Goal: Information Seeking & Learning: Compare options

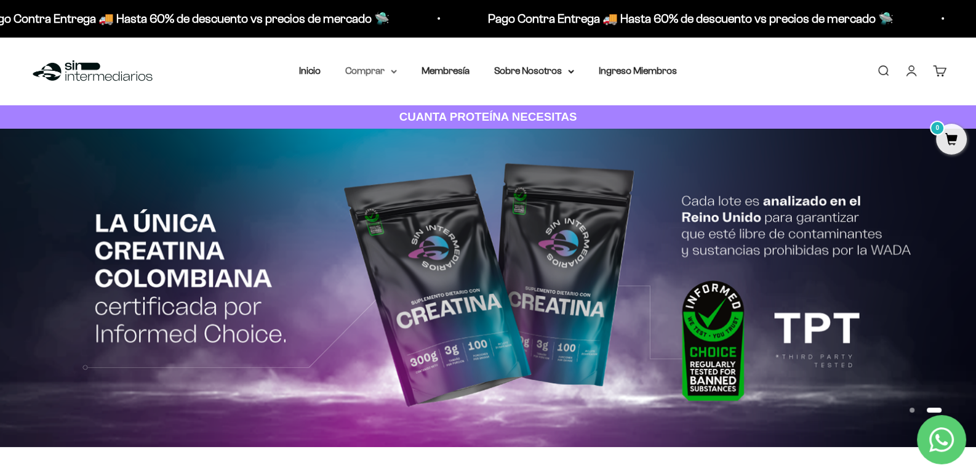
click at [377, 76] on summary "Comprar" at bounding box center [371, 71] width 52 height 16
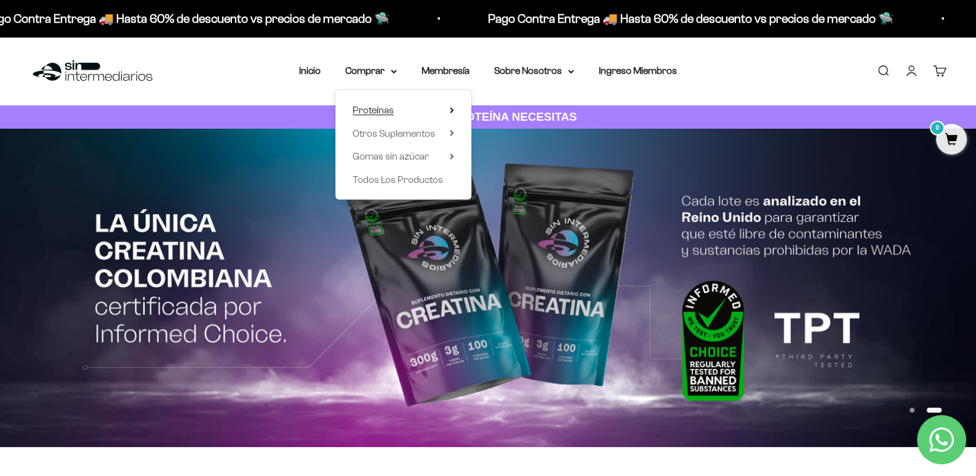
click at [452, 112] on icon at bounding box center [452, 110] width 2 height 5
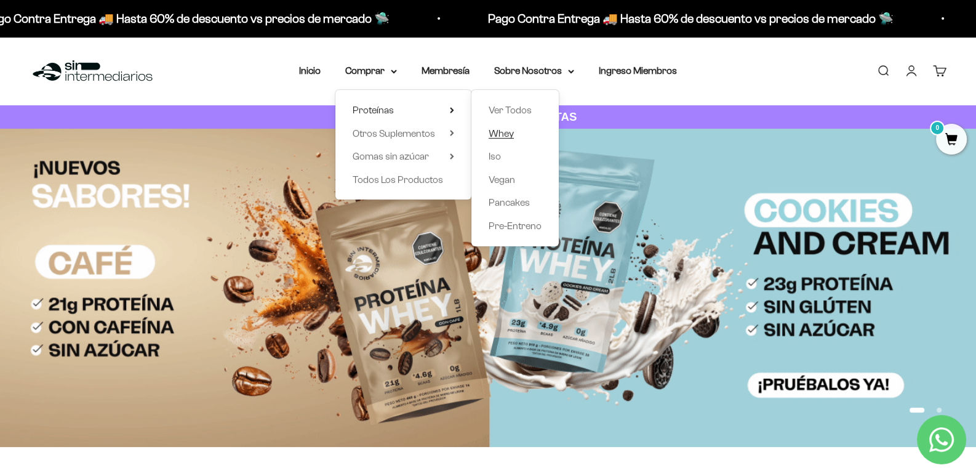
click at [504, 134] on span "Whey" at bounding box center [501, 133] width 25 height 10
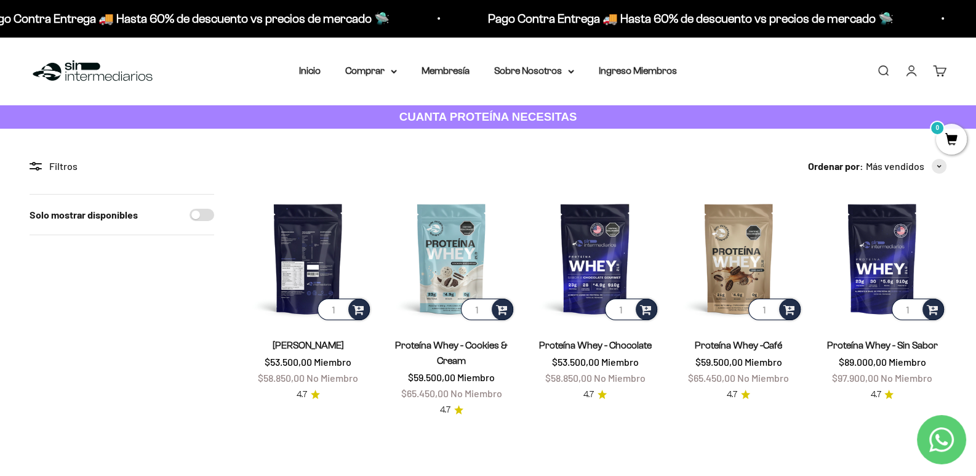
scroll to position [123, 0]
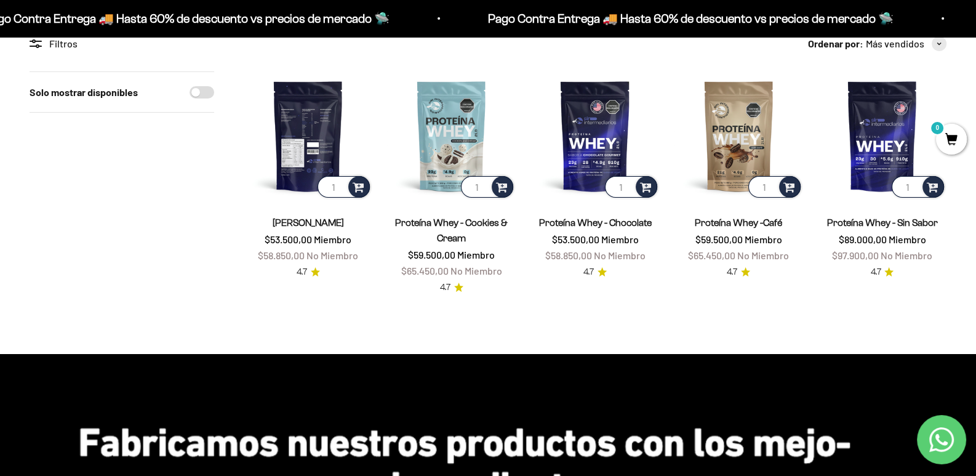
click at [336, 137] on img at bounding box center [308, 135] width 129 height 129
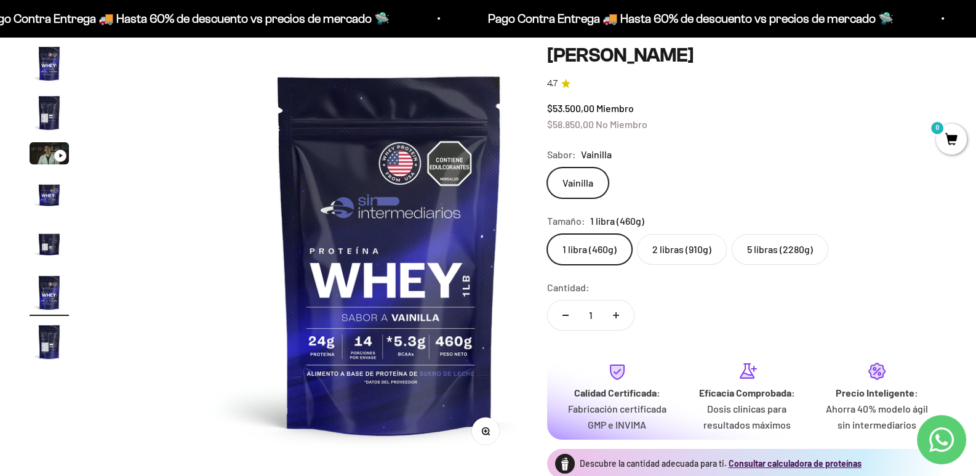
scroll to position [123, 0]
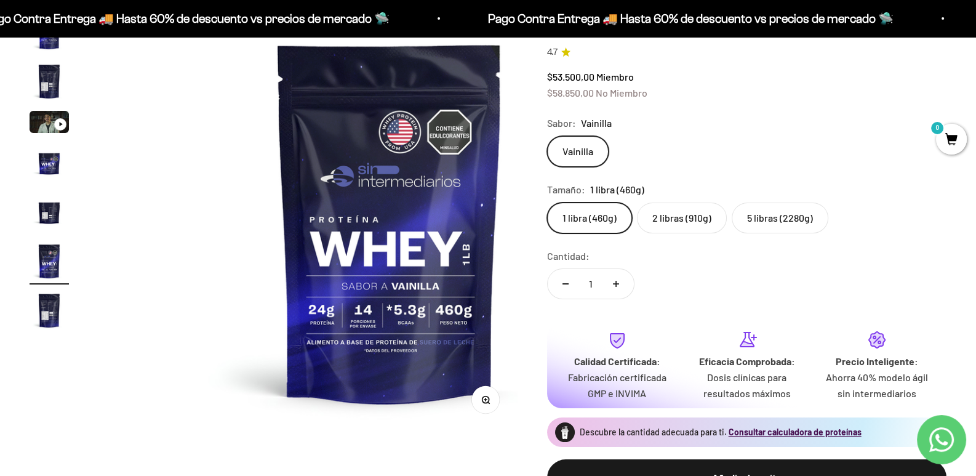
click at [40, 94] on img "Ir al artículo 2" at bounding box center [49, 81] width 39 height 39
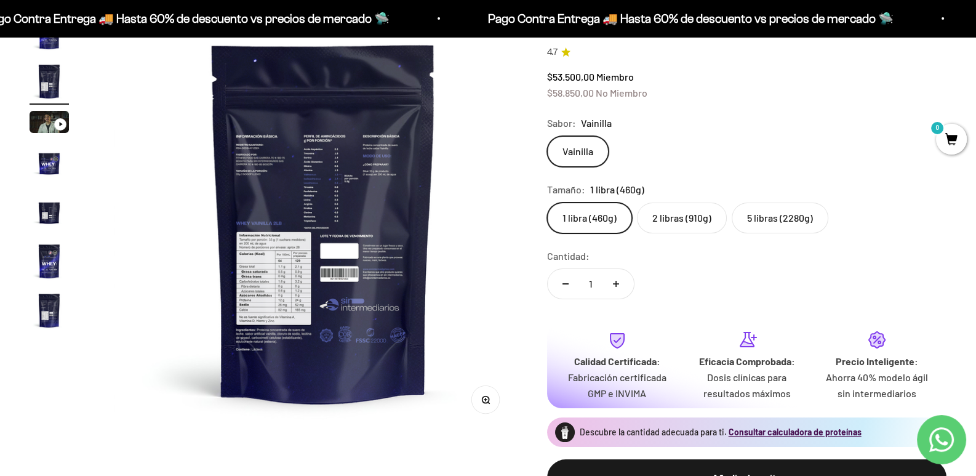
scroll to position [0, 417]
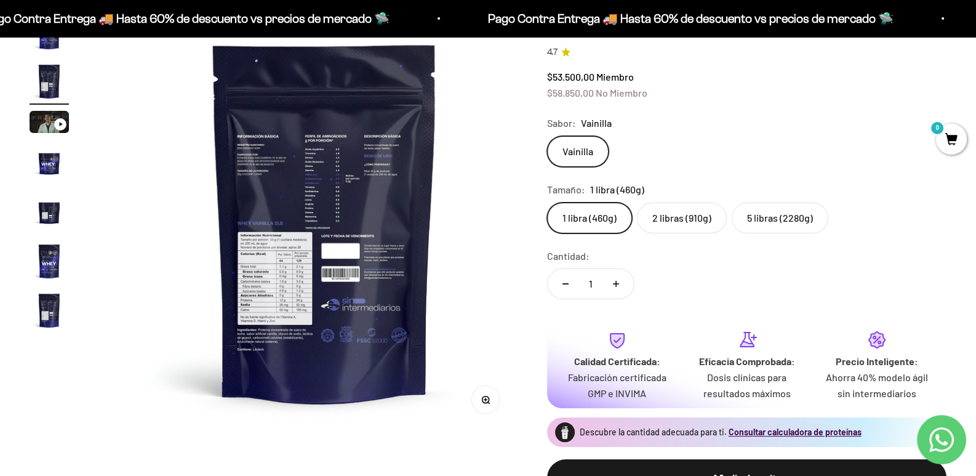
click at [277, 269] on img at bounding box center [324, 221] width 419 height 419
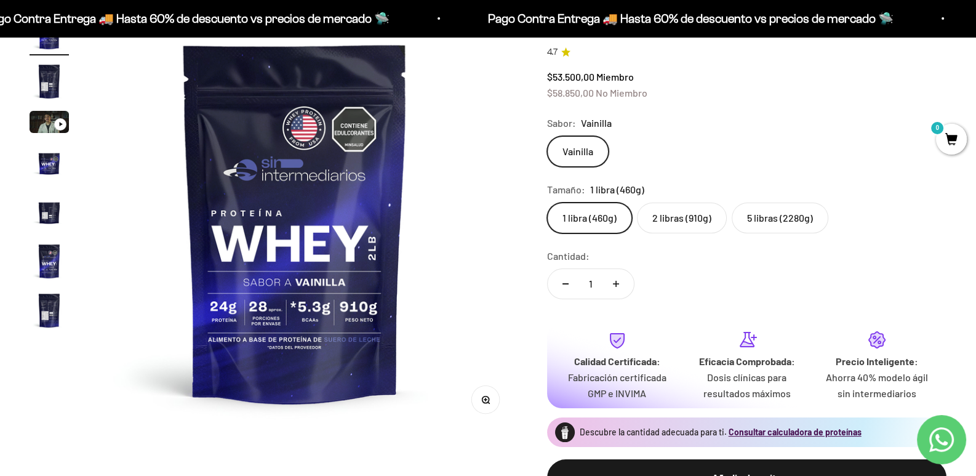
scroll to position [0, 0]
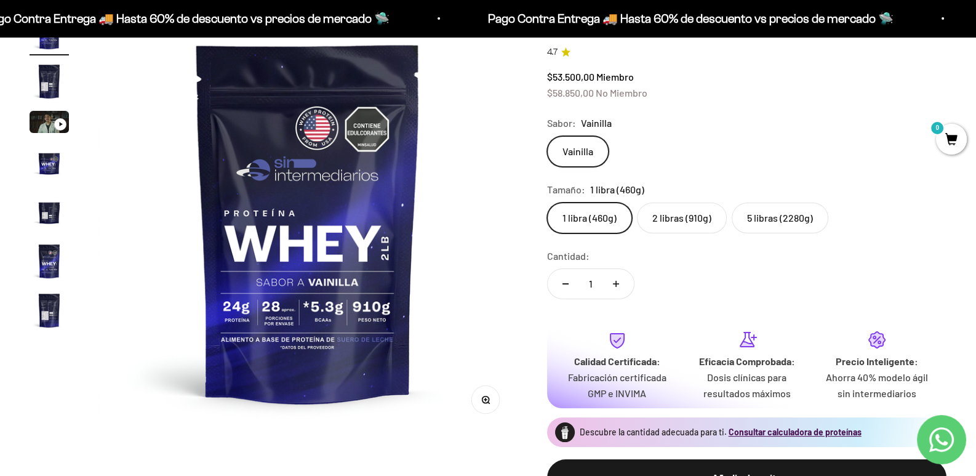
click at [111, 199] on img at bounding box center [307, 221] width 419 height 419
click at [49, 227] on img "Ir al artículo 5" at bounding box center [49, 211] width 39 height 39
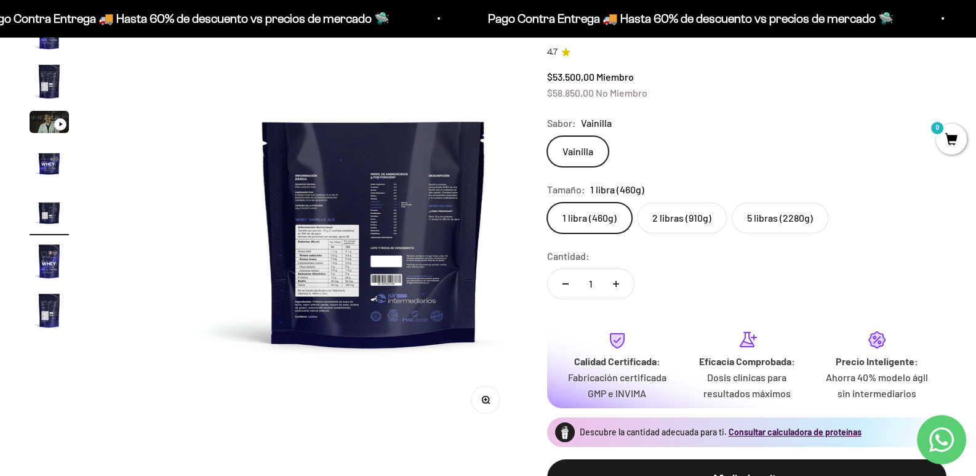
scroll to position [0, 1671]
click at [488, 401] on icon "button" at bounding box center [488, 401] width 1 height 1
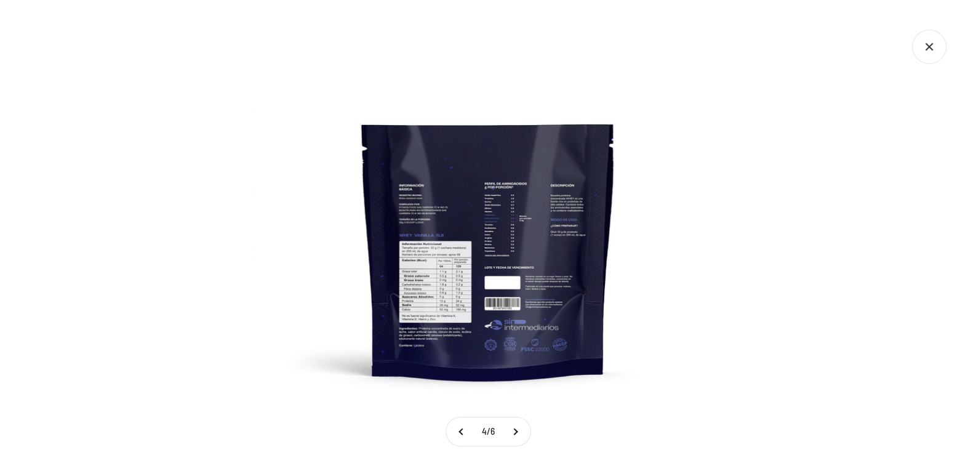
click at [548, 282] on img at bounding box center [489, 238] width 476 height 476
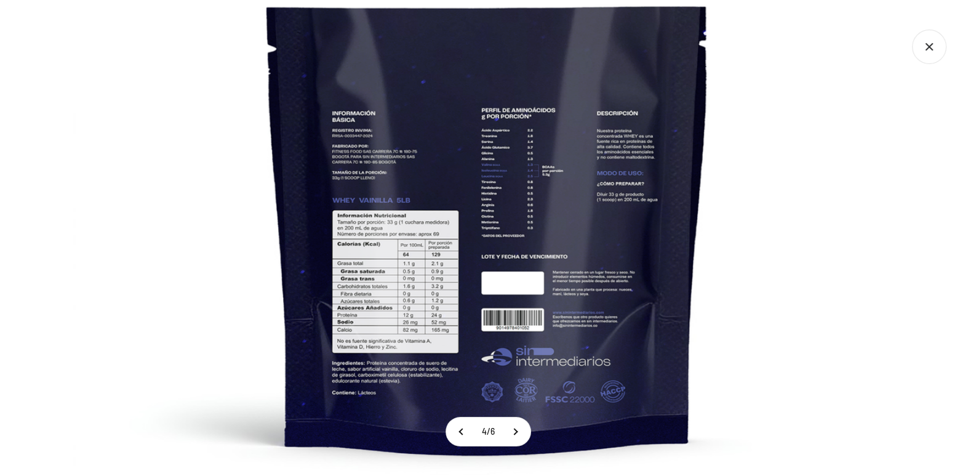
click at [544, 310] on img at bounding box center [488, 204] width 831 height 831
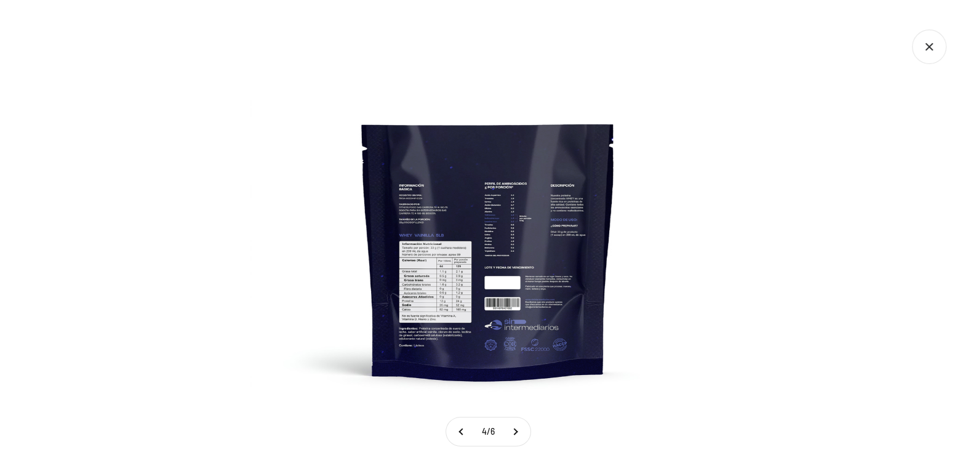
click at [533, 332] on img at bounding box center [489, 238] width 476 height 476
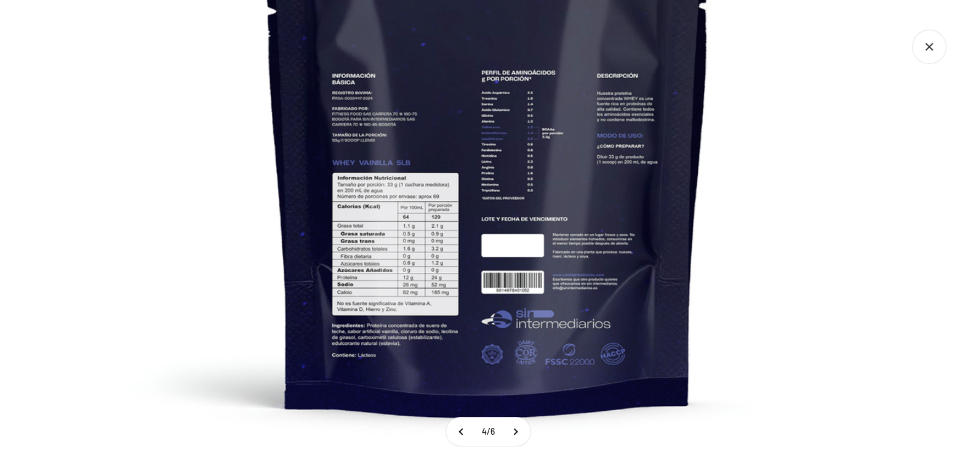
click at [541, 361] on img at bounding box center [488, 167] width 831 height 831
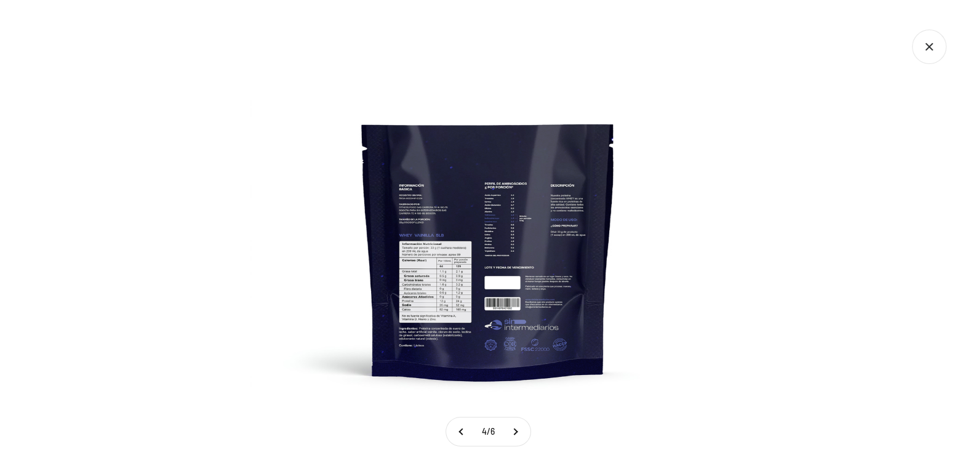
click at [938, 47] on icon "Cerrar galería" at bounding box center [929, 47] width 34 height 34
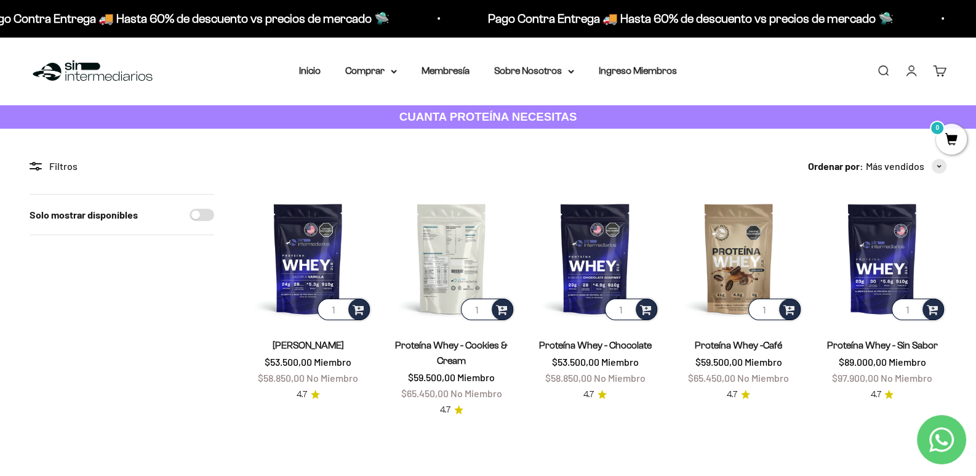
click at [452, 248] on img at bounding box center [451, 258] width 129 height 129
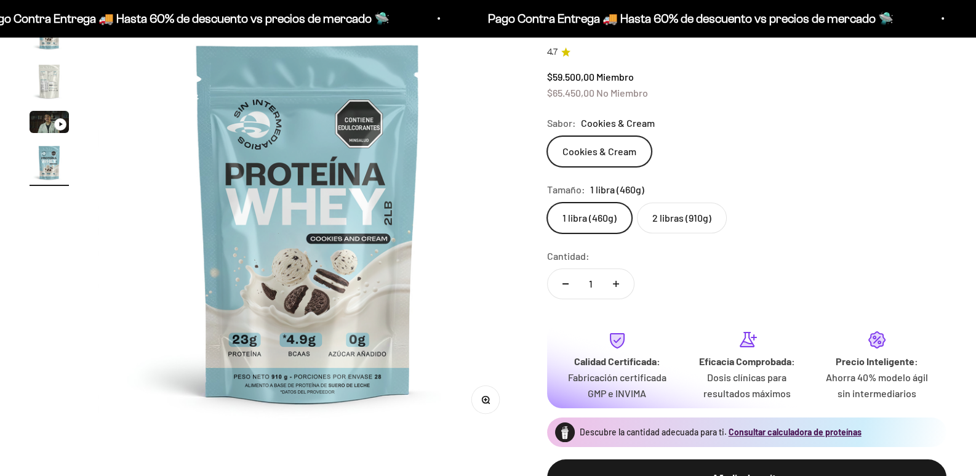
scroll to position [0, 1253]
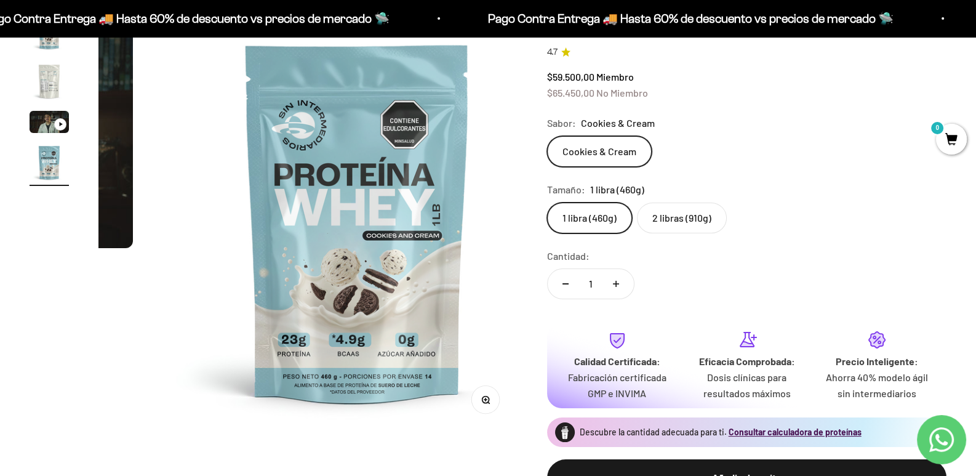
click at [41, 82] on img "Ir al artículo 2" at bounding box center [49, 81] width 39 height 39
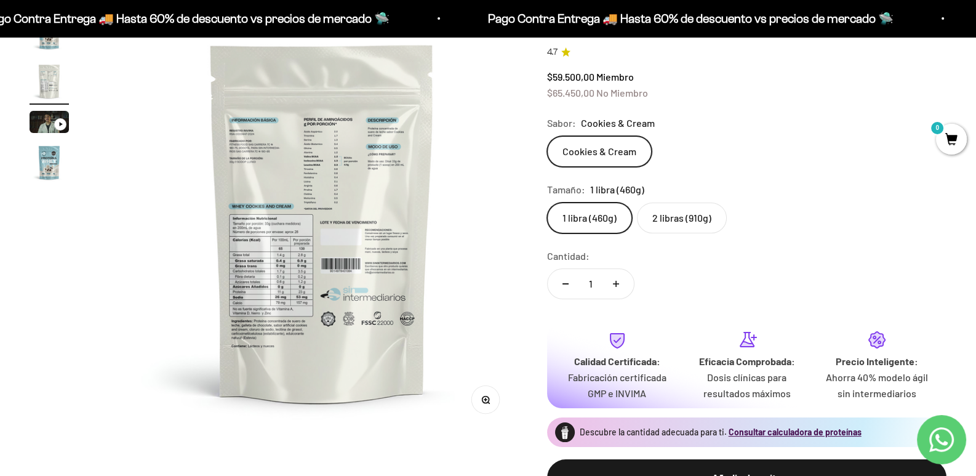
scroll to position [0, 417]
click at [323, 260] on img at bounding box center [324, 221] width 419 height 419
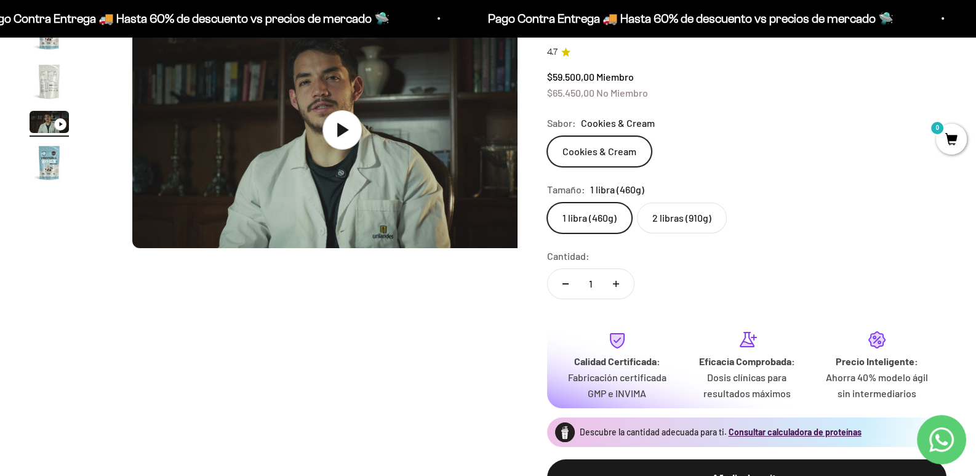
scroll to position [0, 835]
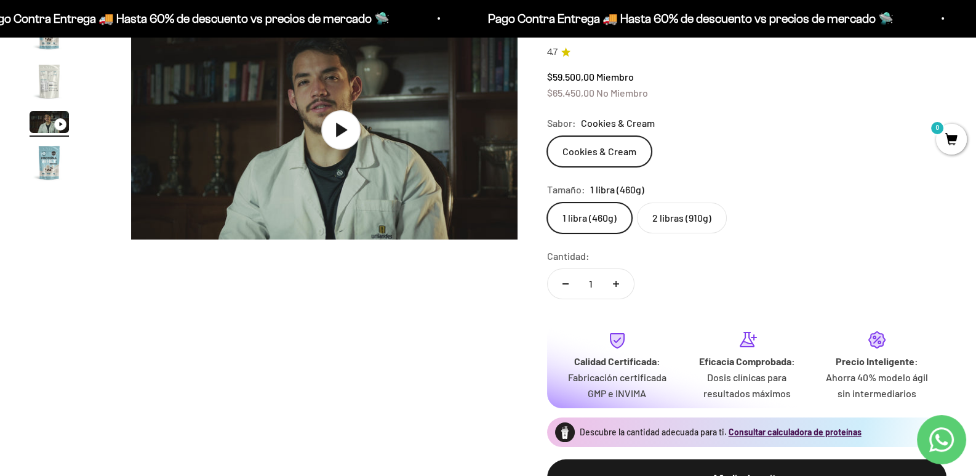
click at [49, 100] on img "Ir al artículo 2" at bounding box center [49, 81] width 39 height 39
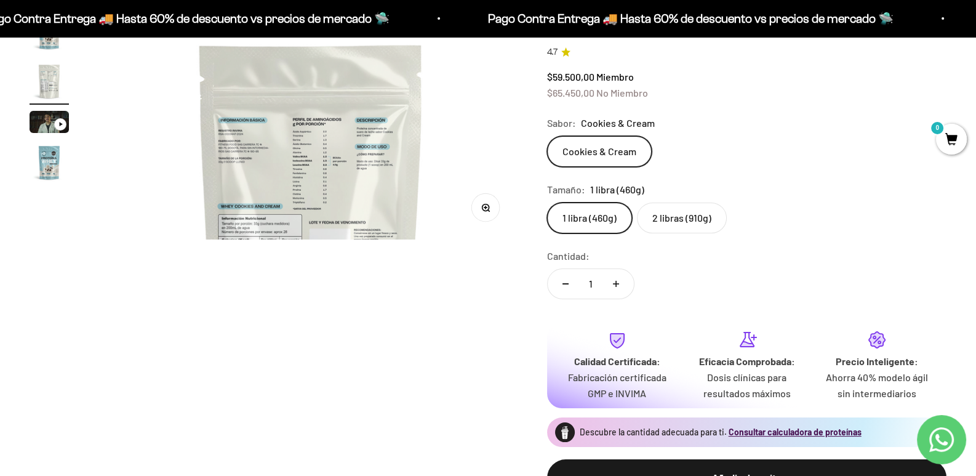
scroll to position [0, 417]
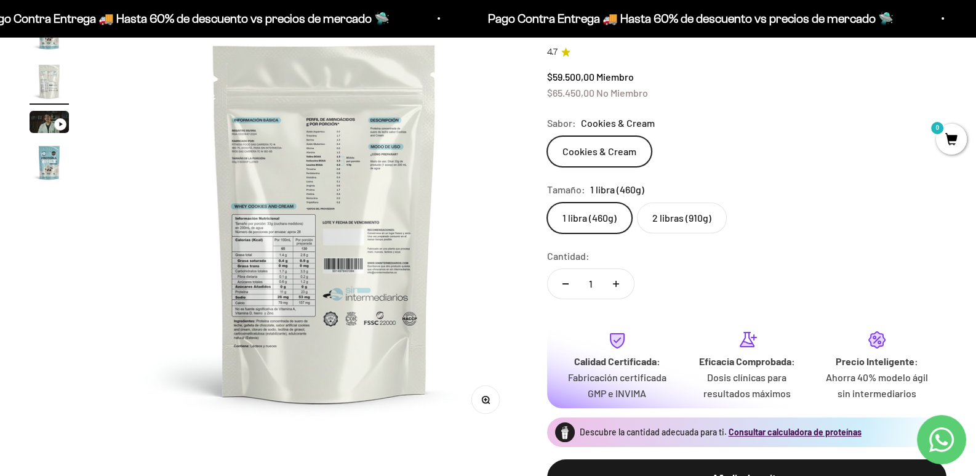
click at [488, 401] on icon "button" at bounding box center [488, 401] width 1 height 1
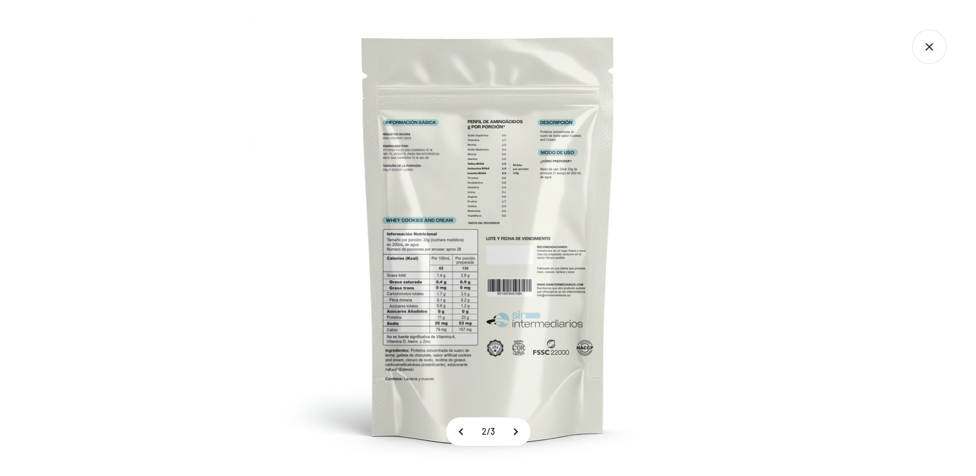
click at [496, 268] on img at bounding box center [489, 238] width 476 height 476
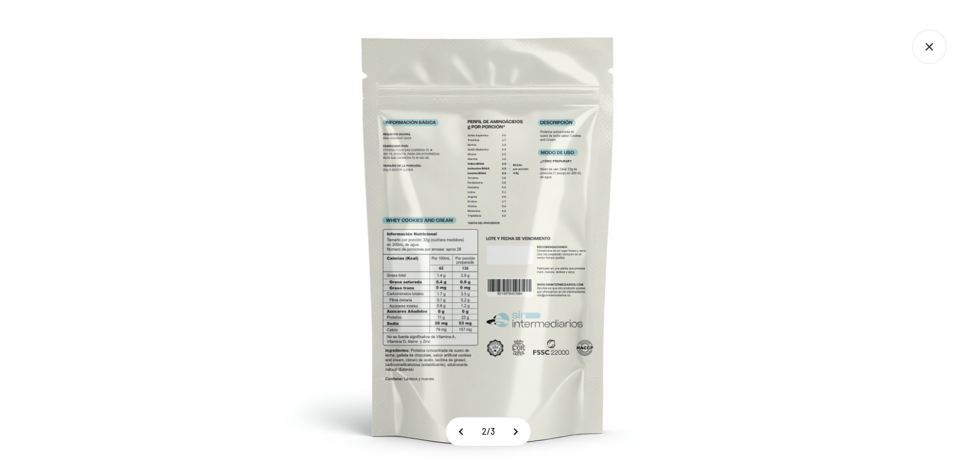
click at [915, 52] on icon "Cerrar galería" at bounding box center [929, 47] width 34 height 34
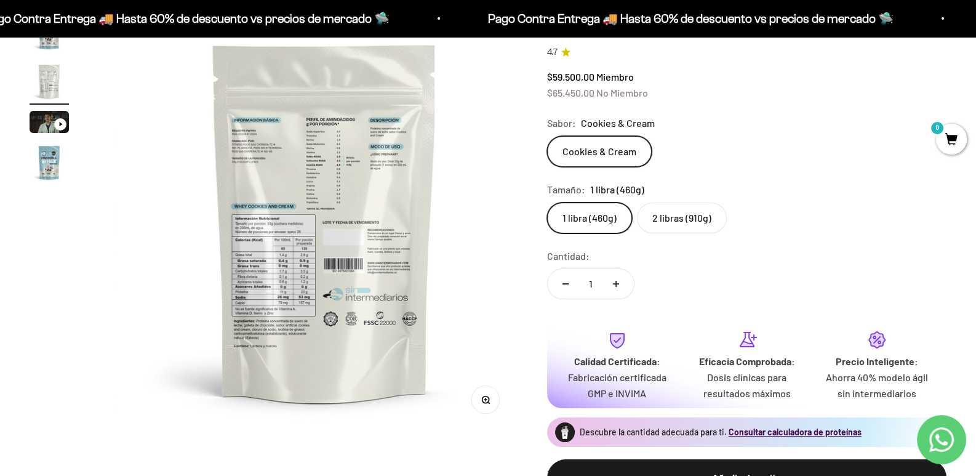
click at [42, 174] on img "Ir al artículo 4" at bounding box center [49, 162] width 39 height 39
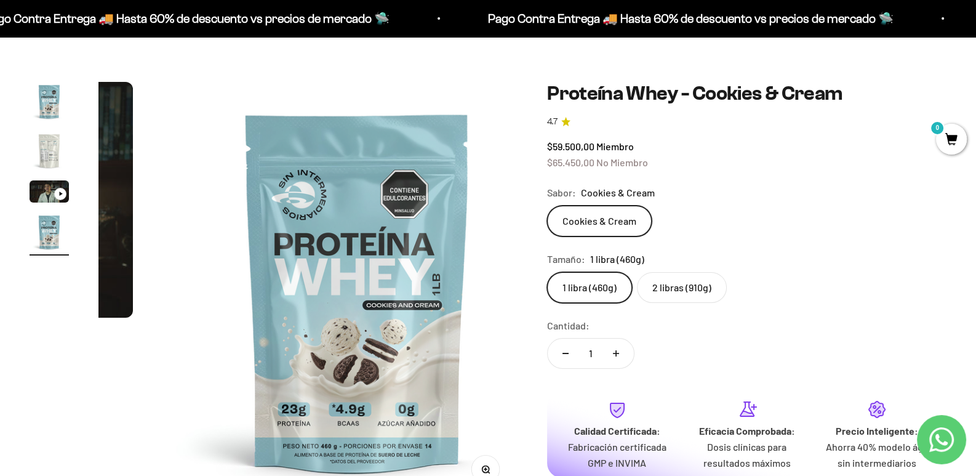
scroll to position [0, 0]
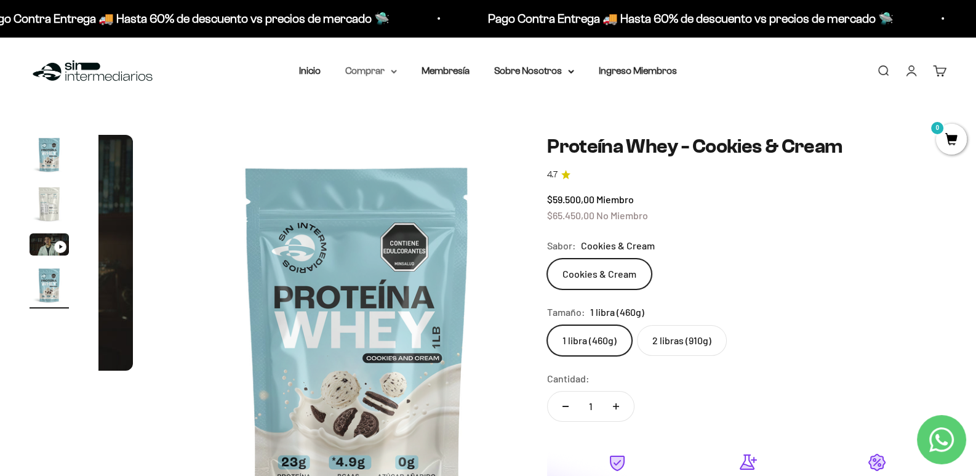
click at [376, 67] on summary "Comprar" at bounding box center [371, 71] width 52 height 16
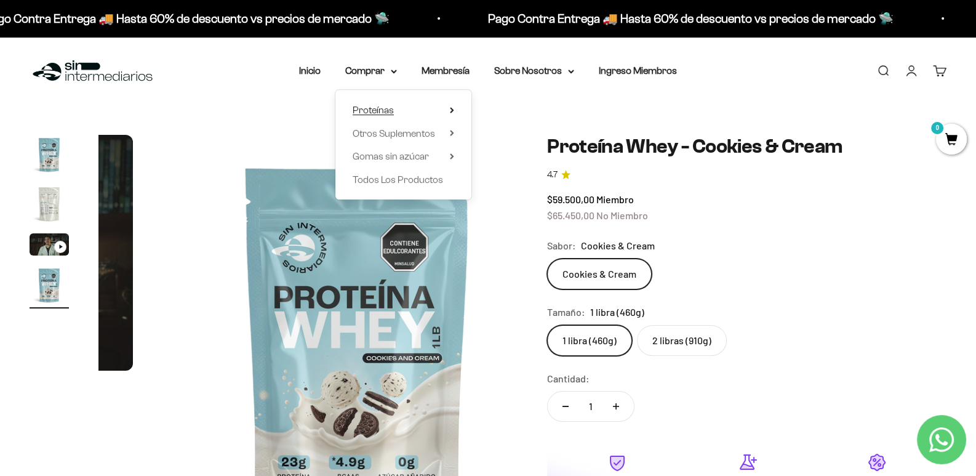
click at [427, 104] on summary "Proteínas" at bounding box center [404, 110] width 102 height 16
click at [502, 155] on link "Iso" at bounding box center [515, 156] width 53 height 16
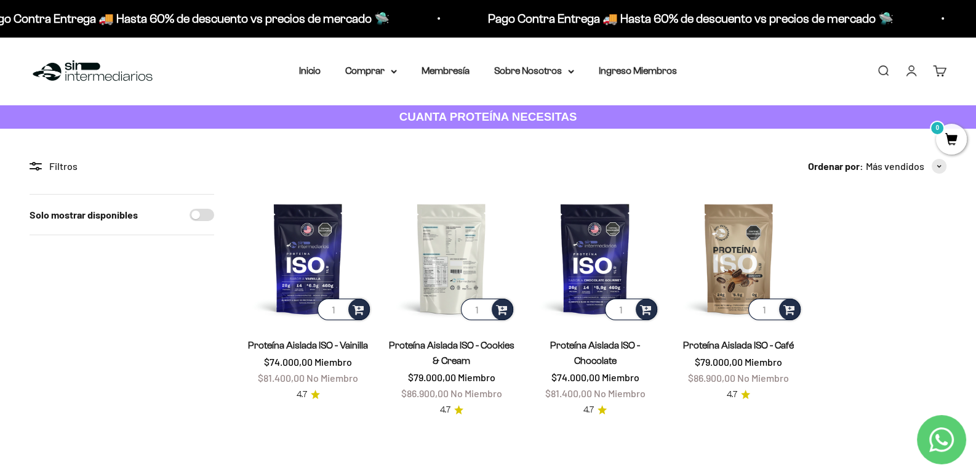
click at [457, 267] on img at bounding box center [451, 258] width 129 height 129
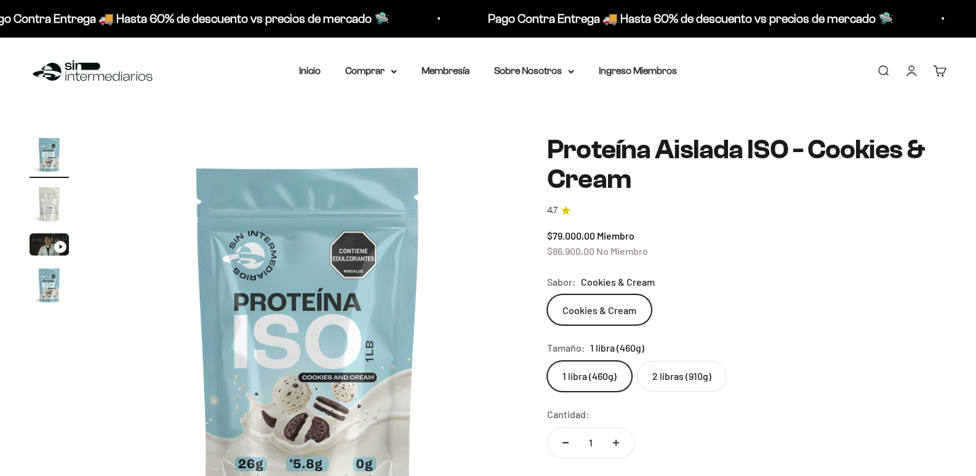
click at [44, 199] on img "Ir al artículo 2" at bounding box center [49, 203] width 39 height 39
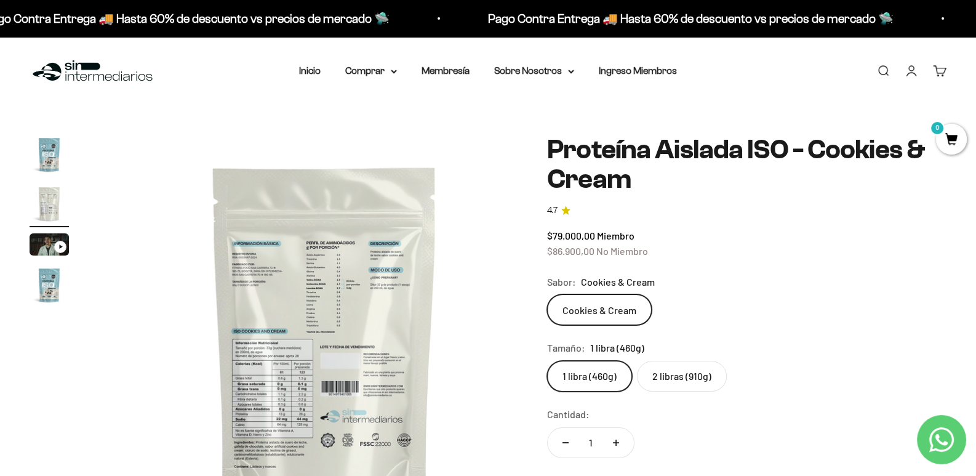
click at [362, 403] on img at bounding box center [324, 344] width 419 height 419
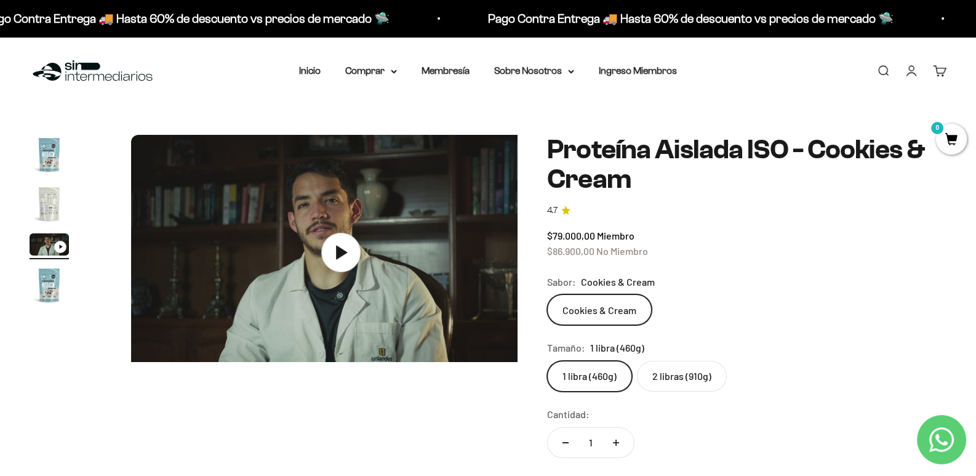
click at [45, 214] on img "Ir al artículo 2" at bounding box center [49, 203] width 39 height 39
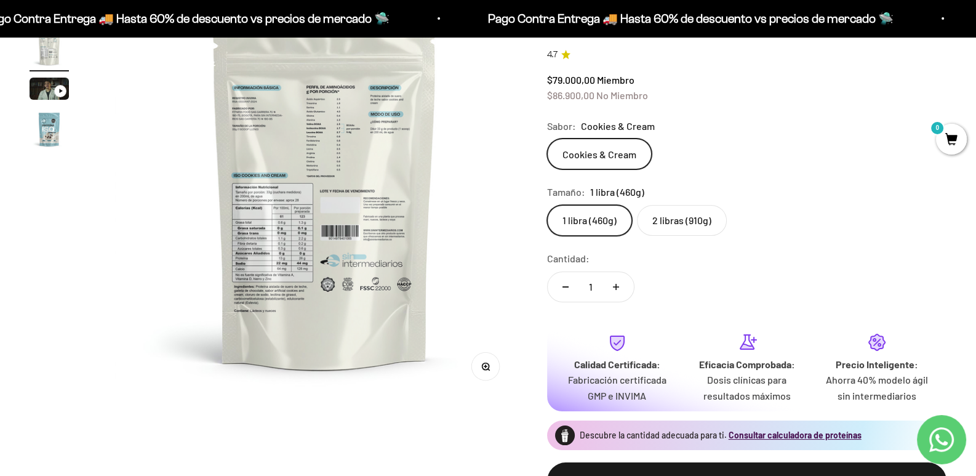
scroll to position [185, 0]
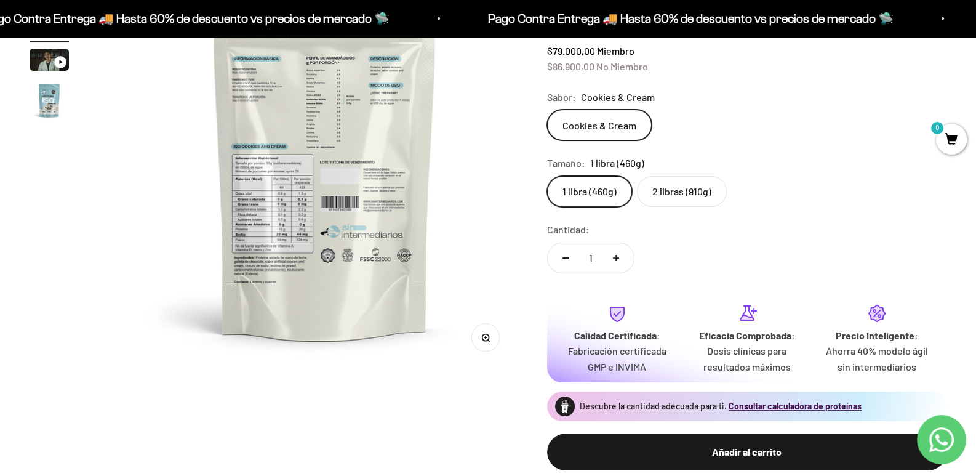
click at [482, 334] on circle "button" at bounding box center [485, 337] width 7 height 7
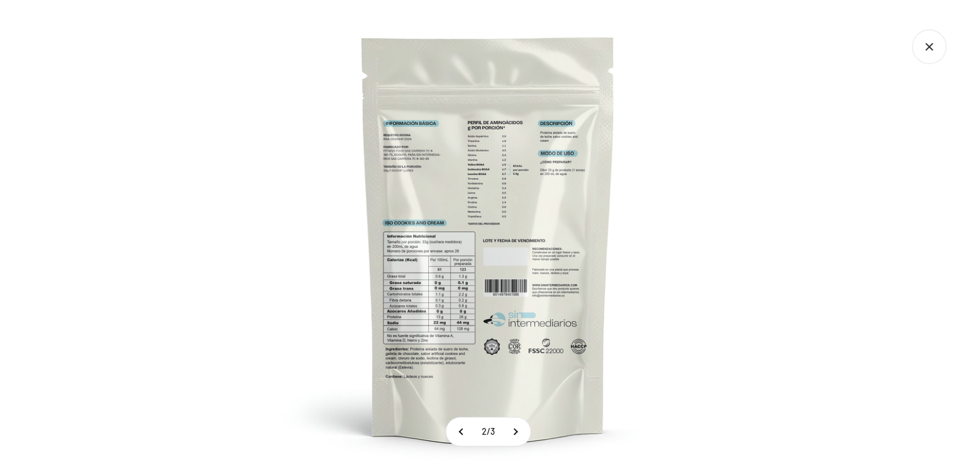
click at [489, 289] on img at bounding box center [489, 238] width 476 height 476
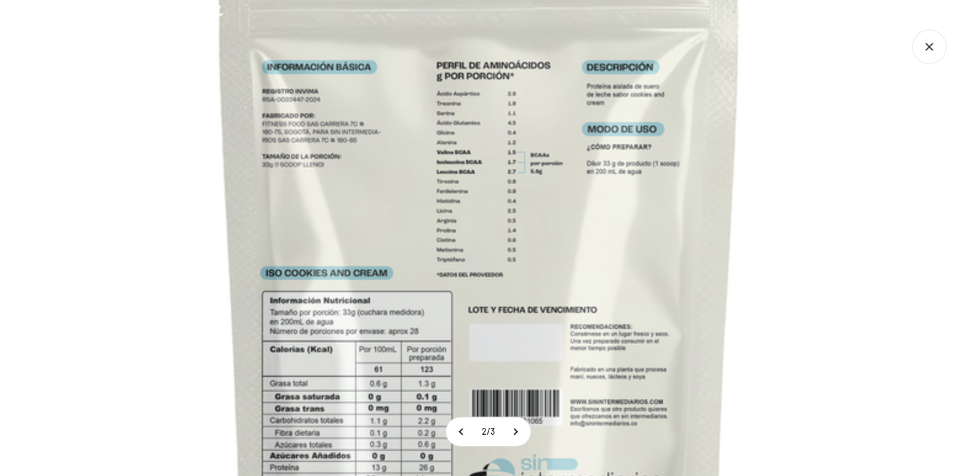
click at [496, 441] on section "2 / 3" at bounding box center [488, 238] width 976 height 476
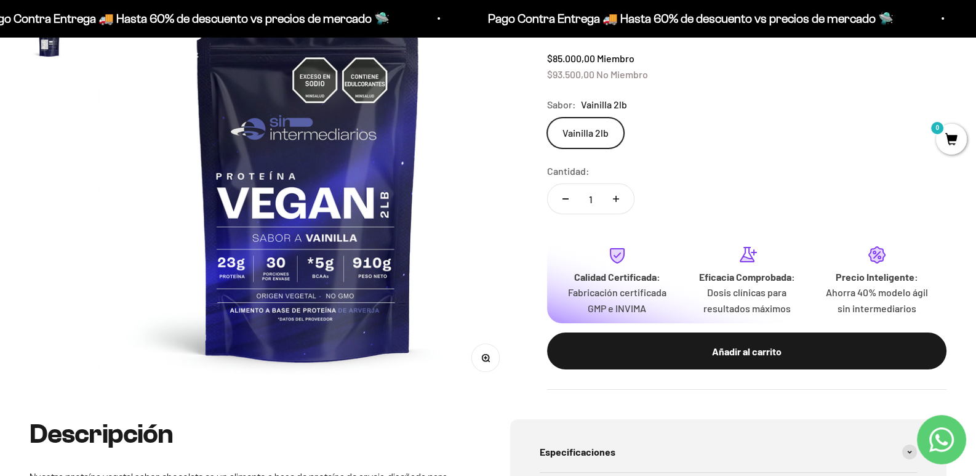
scroll to position [123, 0]
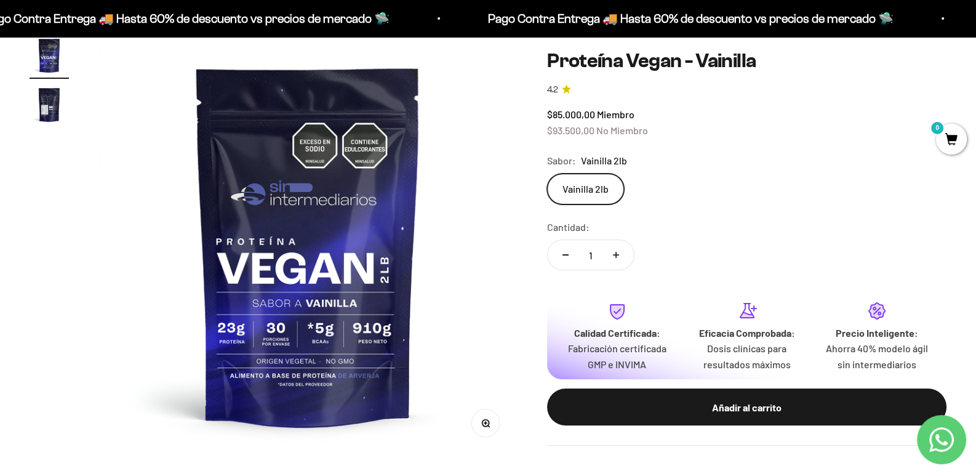
click at [50, 115] on img "Ir al artículo 2" at bounding box center [49, 104] width 39 height 39
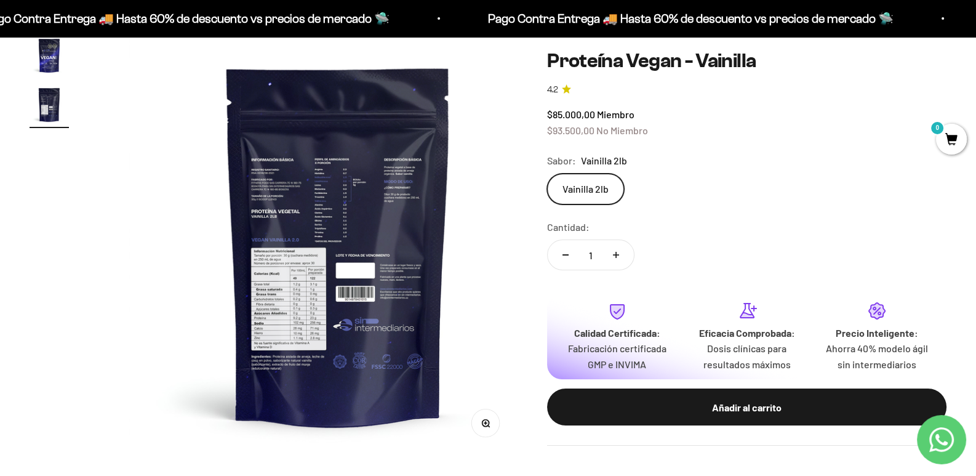
scroll to position [0, 417]
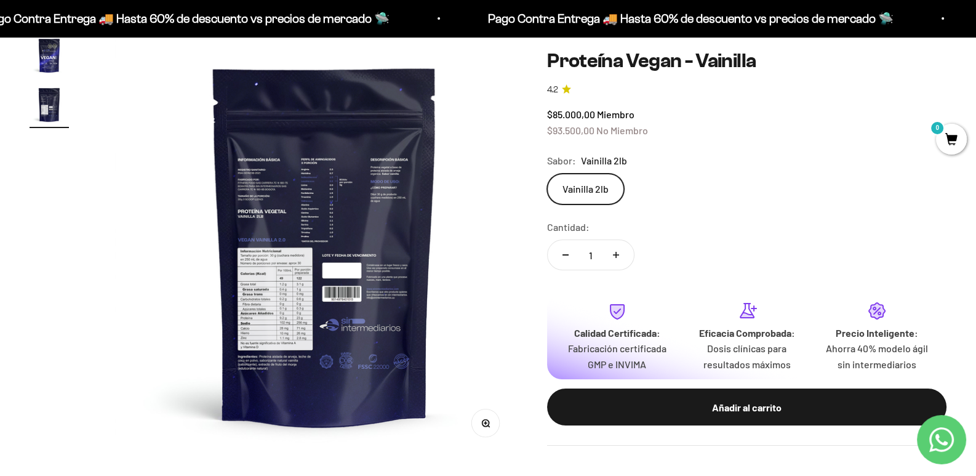
click at [307, 239] on img at bounding box center [324, 245] width 419 height 419
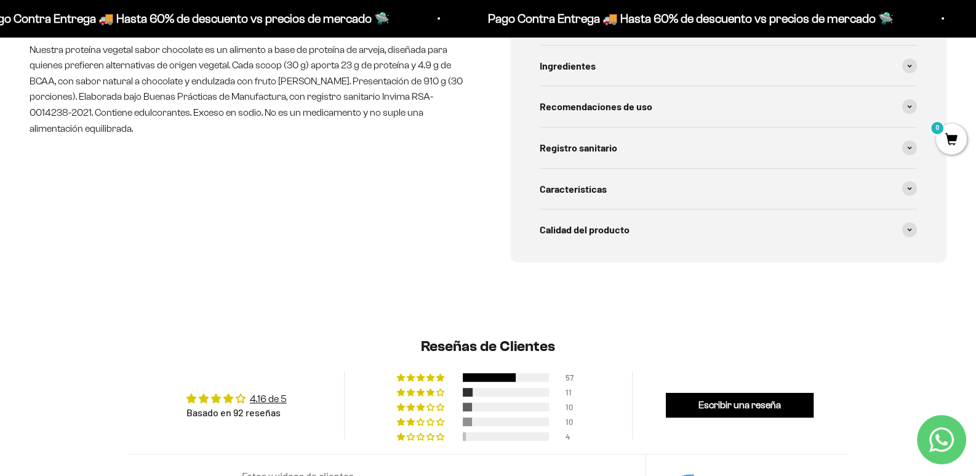
scroll to position [492, 0]
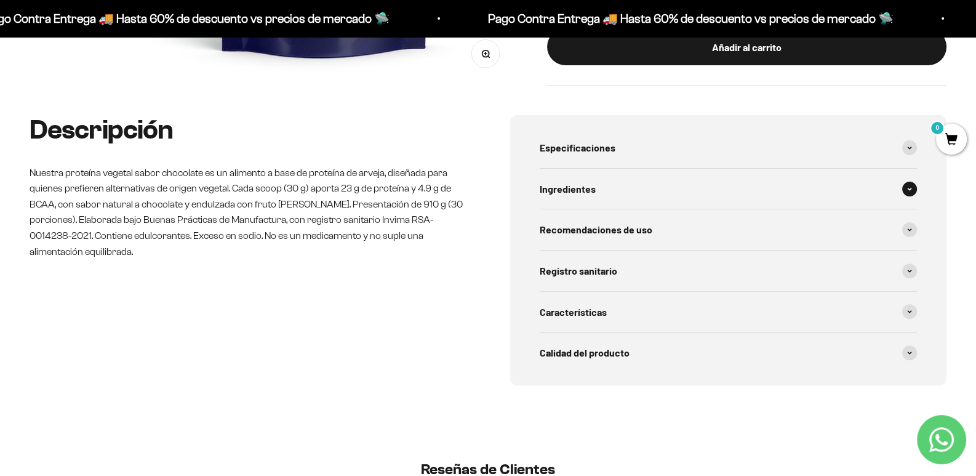
click at [912, 187] on span at bounding box center [910, 189] width 15 height 15
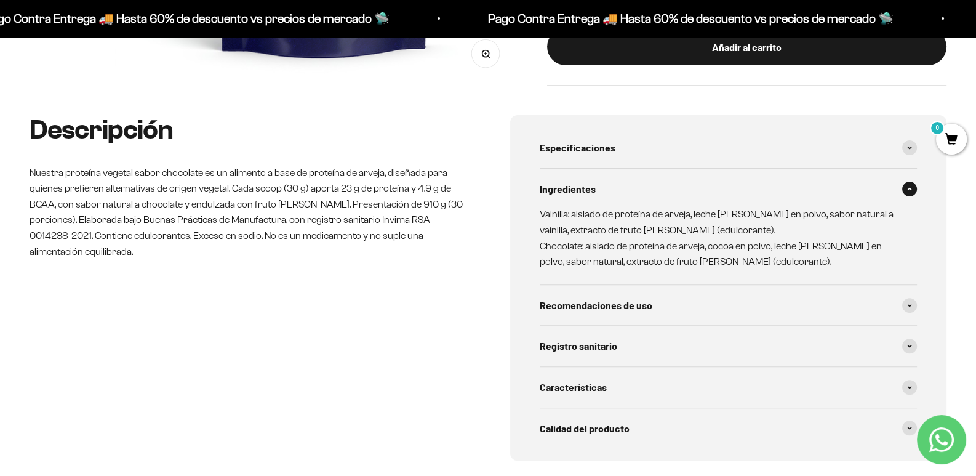
click at [912, 187] on span at bounding box center [910, 189] width 15 height 15
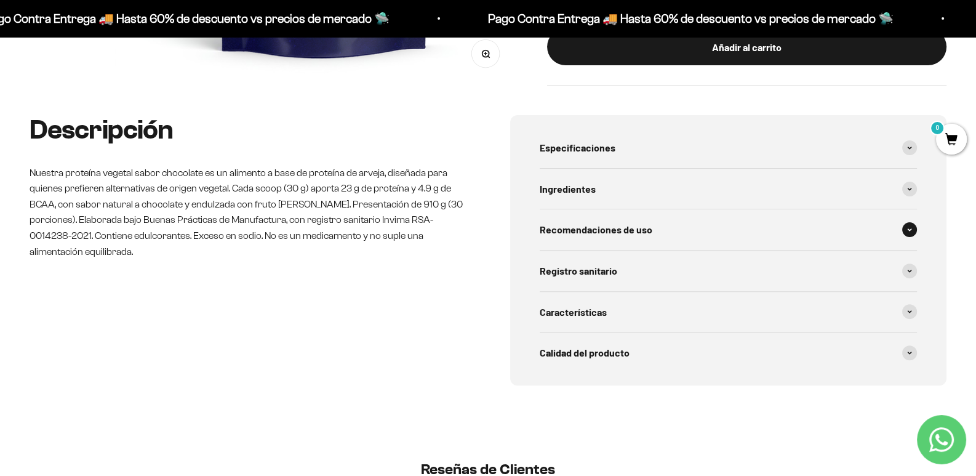
click at [910, 230] on icon at bounding box center [909, 230] width 5 height 4
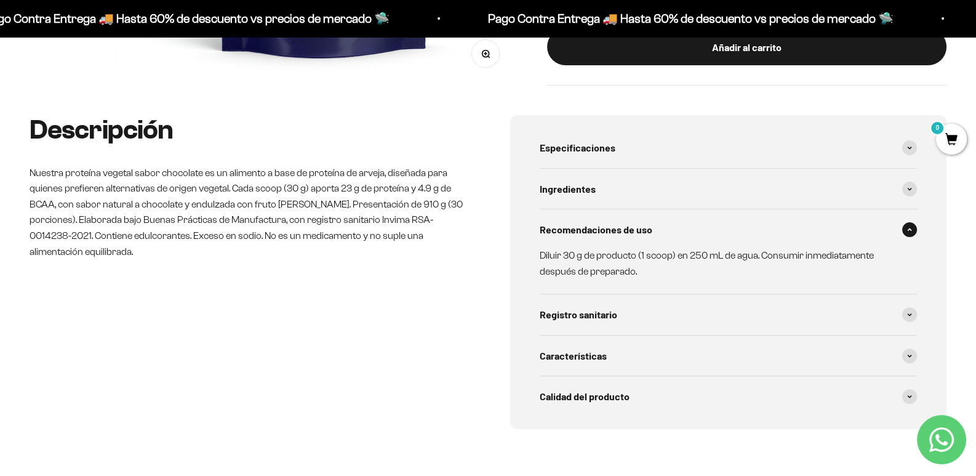
click at [909, 230] on span at bounding box center [910, 229] width 15 height 15
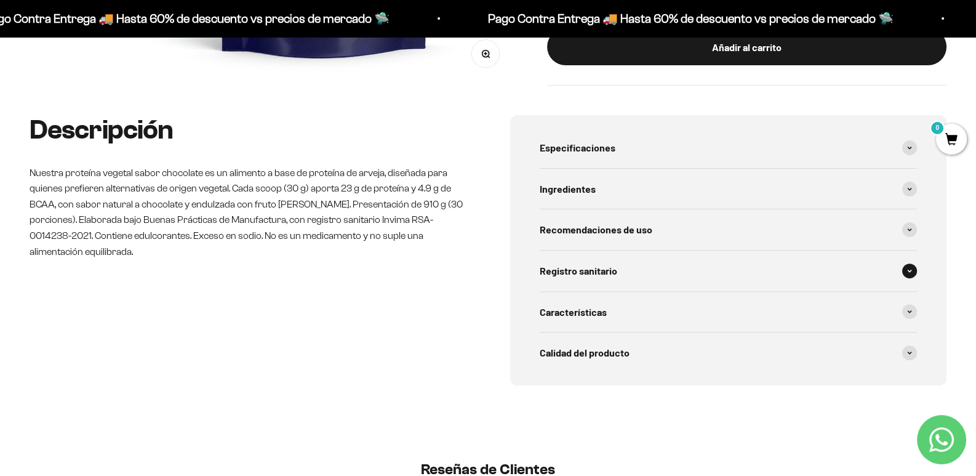
click at [905, 267] on span at bounding box center [910, 270] width 15 height 15
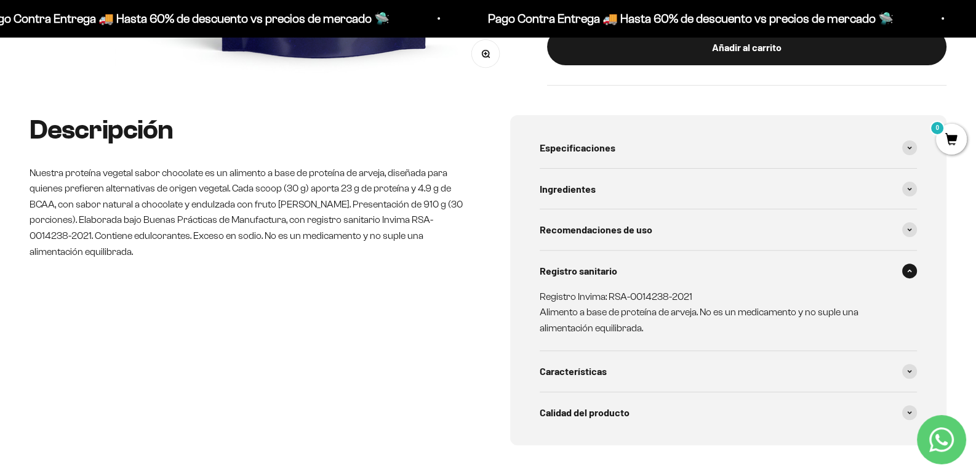
click at [908, 270] on span at bounding box center [910, 270] width 15 height 15
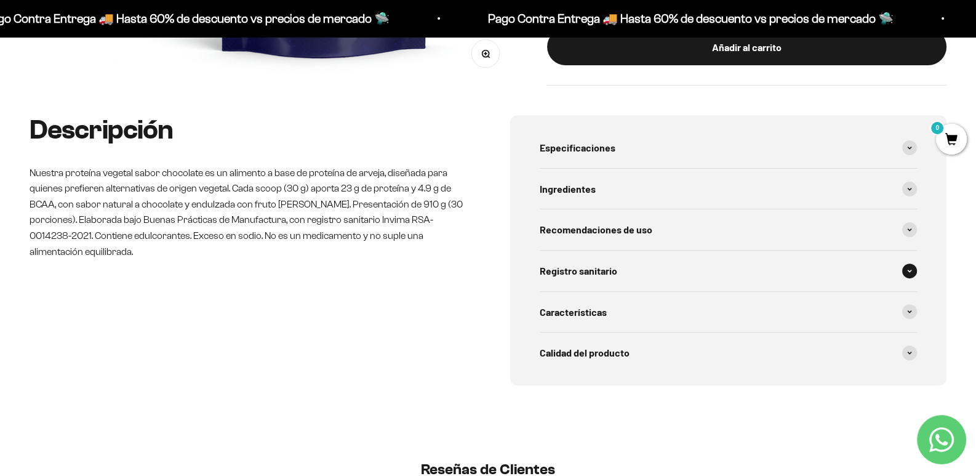
click at [908, 270] on span at bounding box center [910, 270] width 15 height 15
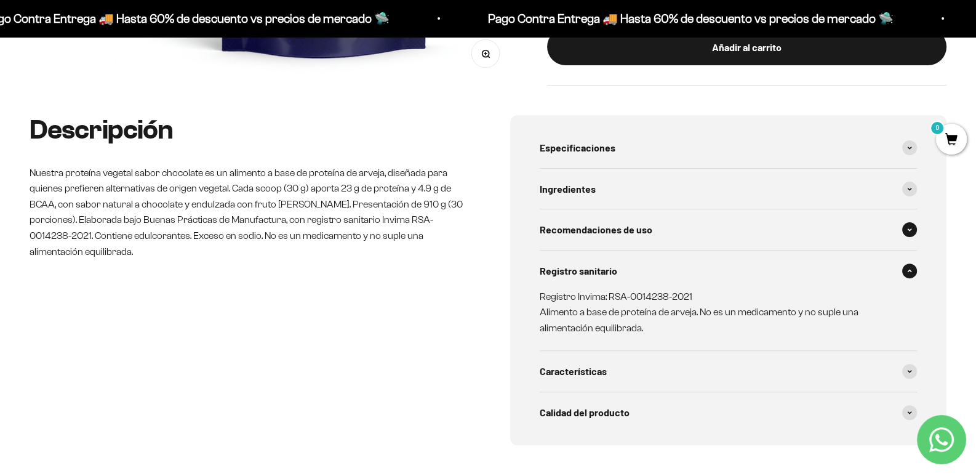
click at [905, 233] on span at bounding box center [910, 229] width 15 height 15
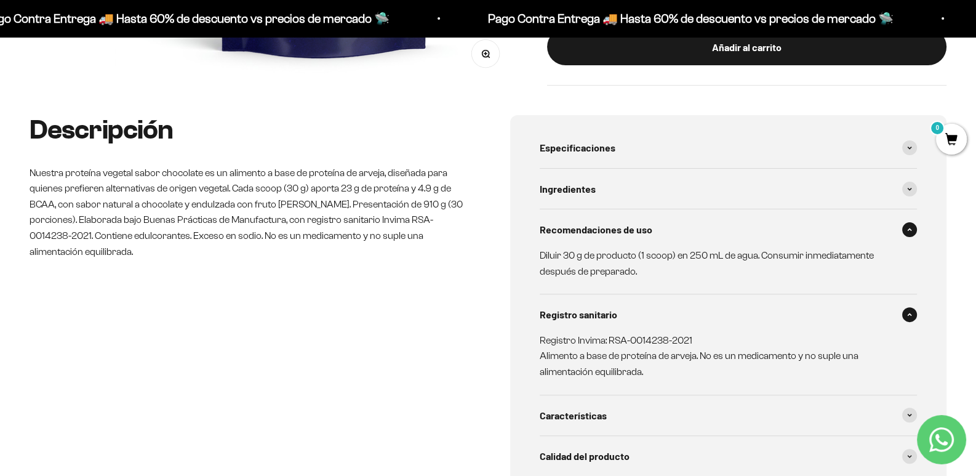
click at [905, 233] on span at bounding box center [910, 229] width 15 height 15
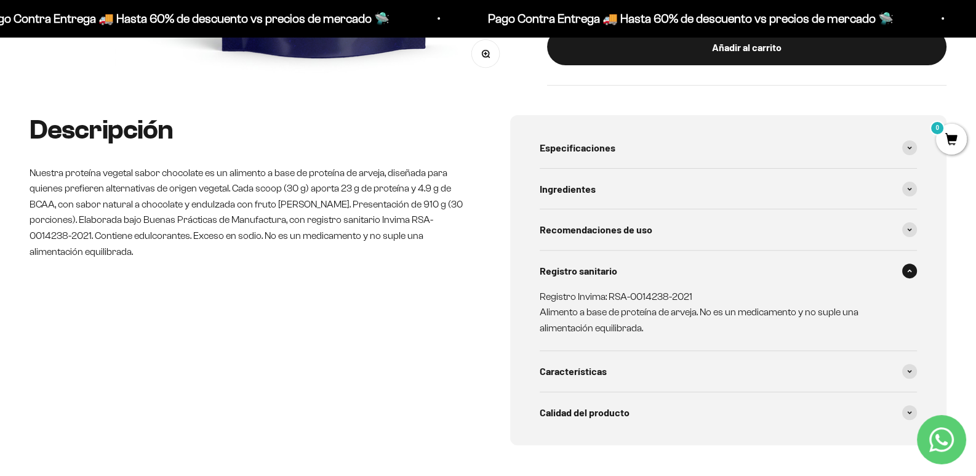
click at [906, 278] on span at bounding box center [910, 270] width 15 height 15
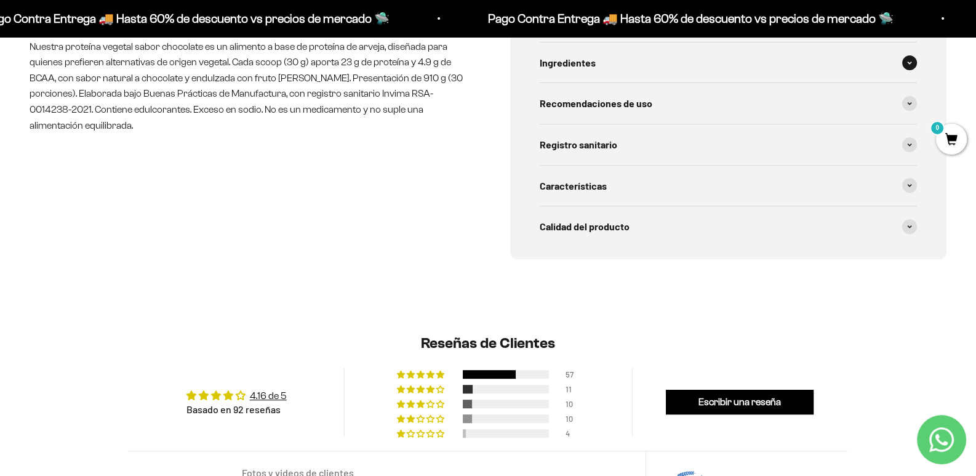
scroll to position [677, 0]
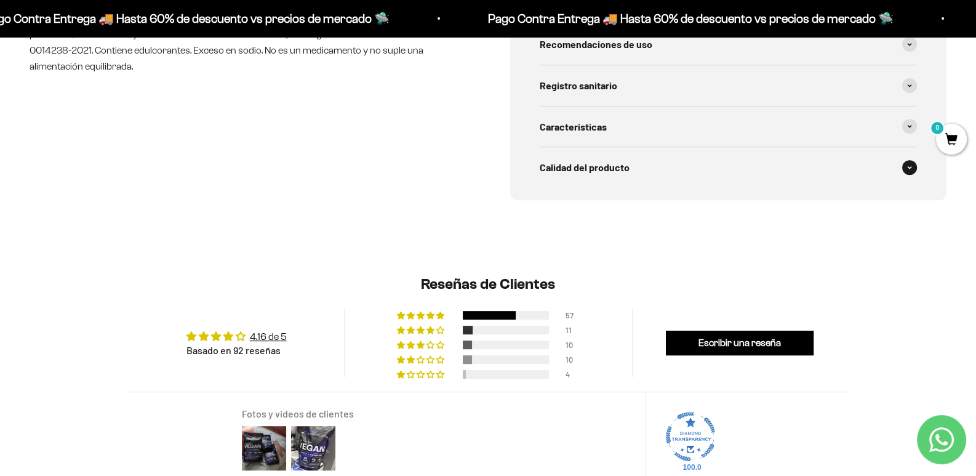
click at [906, 174] on span at bounding box center [910, 167] width 15 height 15
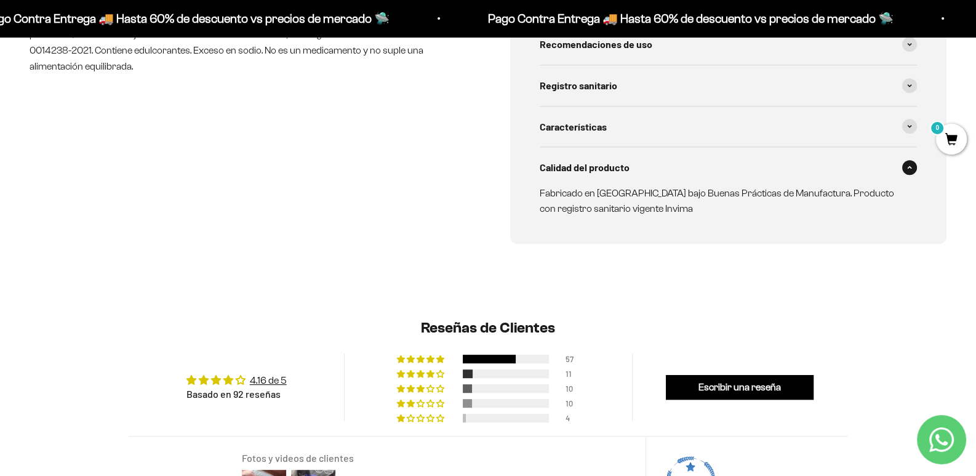
click at [906, 174] on span at bounding box center [910, 167] width 15 height 15
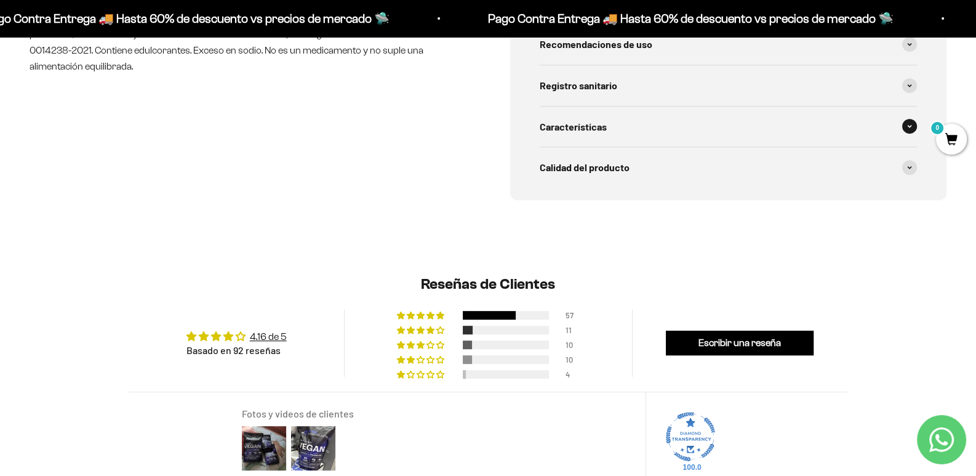
click at [906, 131] on span at bounding box center [910, 126] width 15 height 15
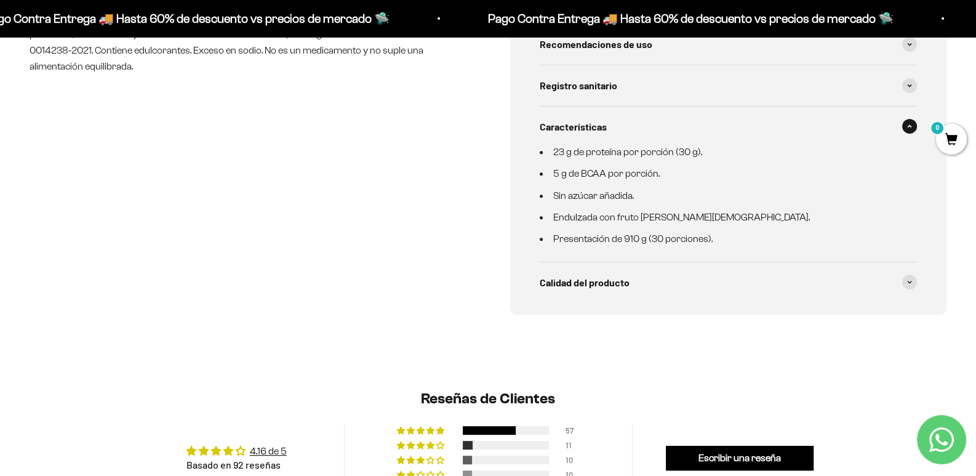
click at [906, 131] on span at bounding box center [910, 126] width 15 height 15
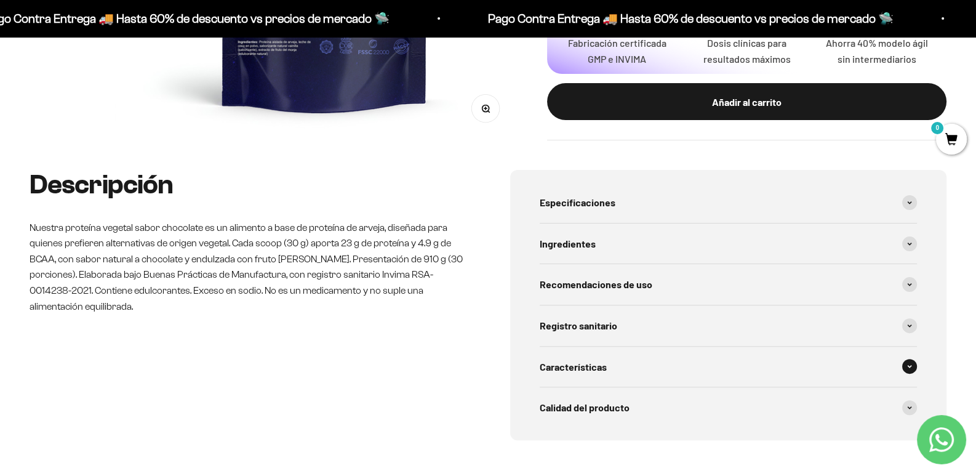
scroll to position [431, 0]
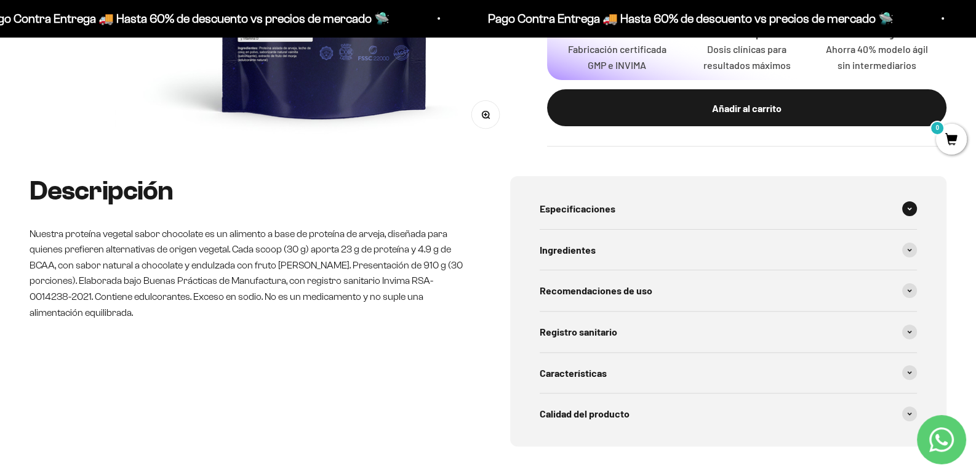
click at [903, 211] on span at bounding box center [910, 208] width 15 height 15
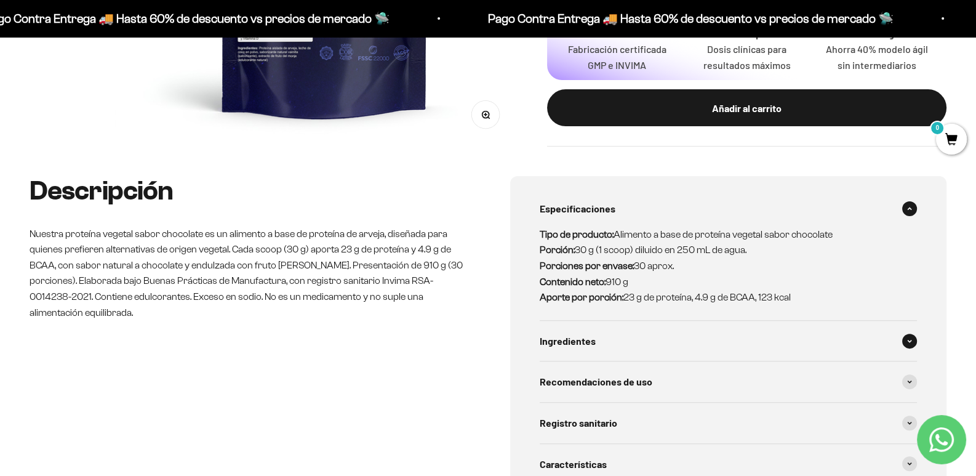
click at [702, 328] on div "Ingredientes" at bounding box center [728, 341] width 377 height 41
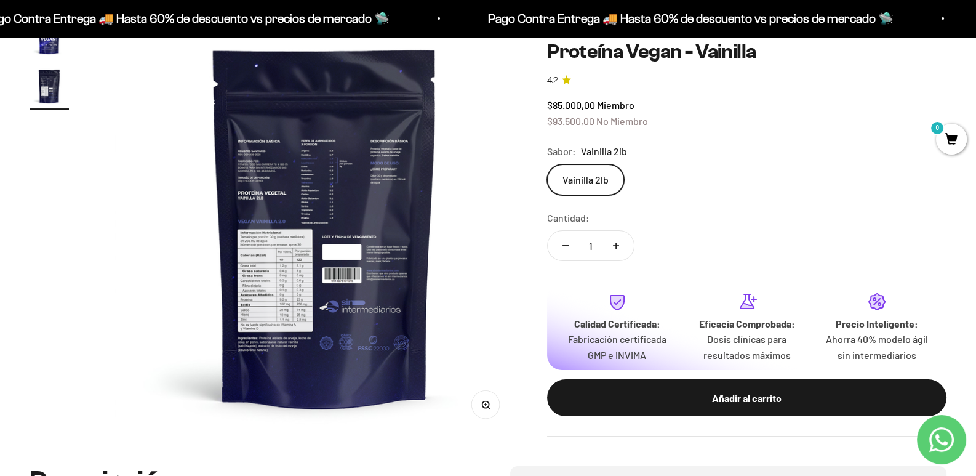
scroll to position [123, 0]
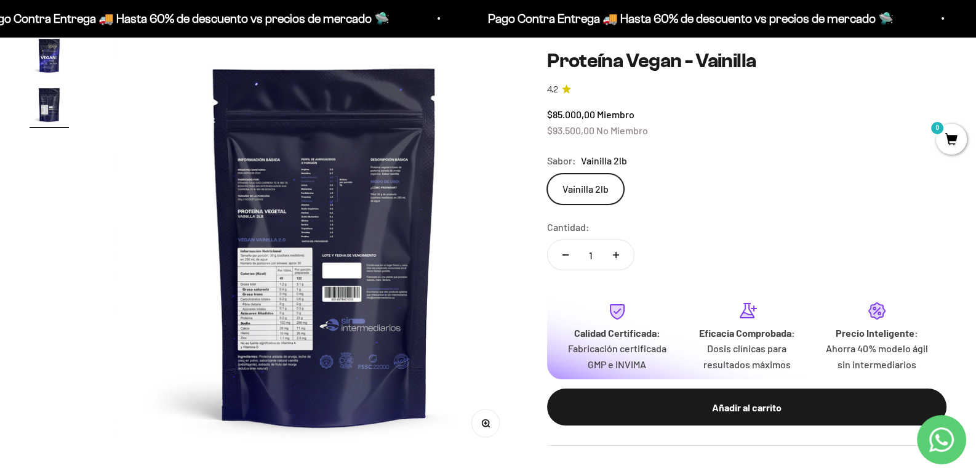
click at [476, 413] on button "Zoom" at bounding box center [486, 423] width 28 height 28
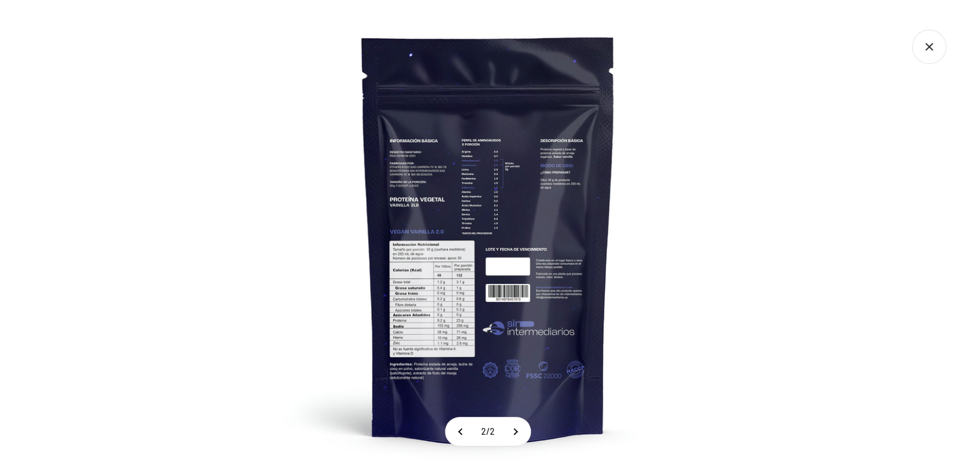
click at [543, 328] on img at bounding box center [489, 238] width 476 height 476
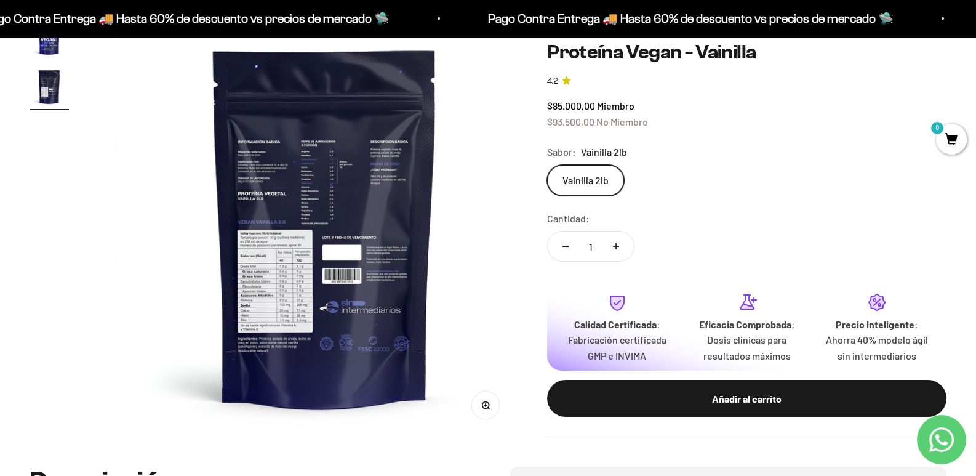
scroll to position [0, 0]
